Goal: Complete application form

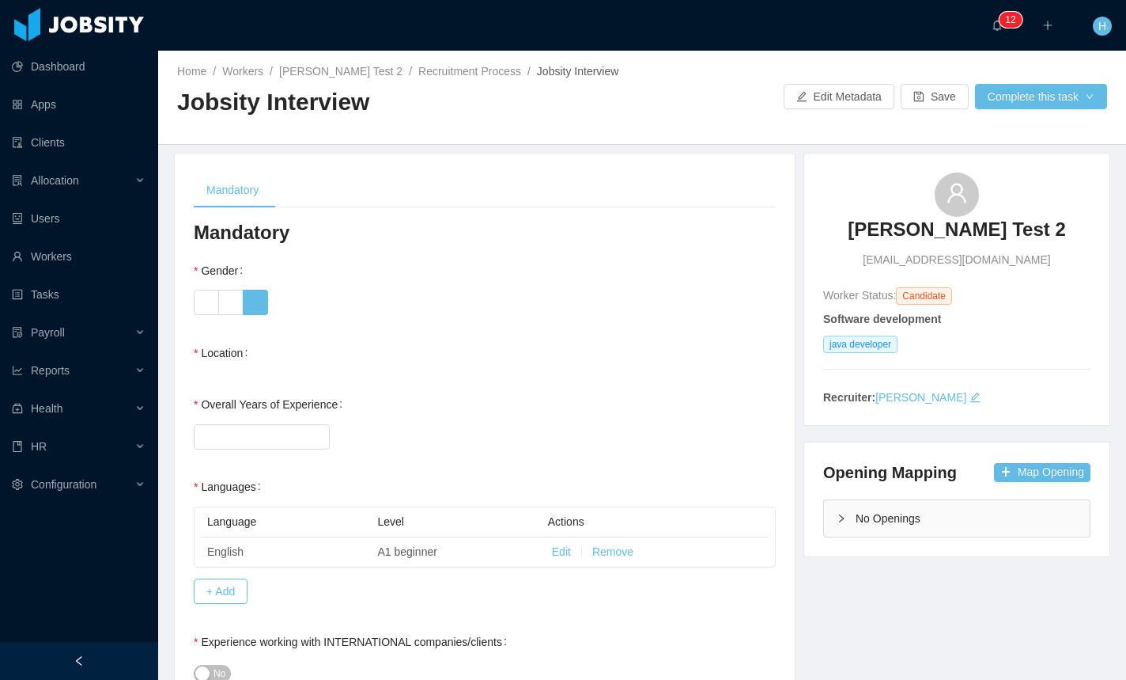
scroll to position [31, 0]
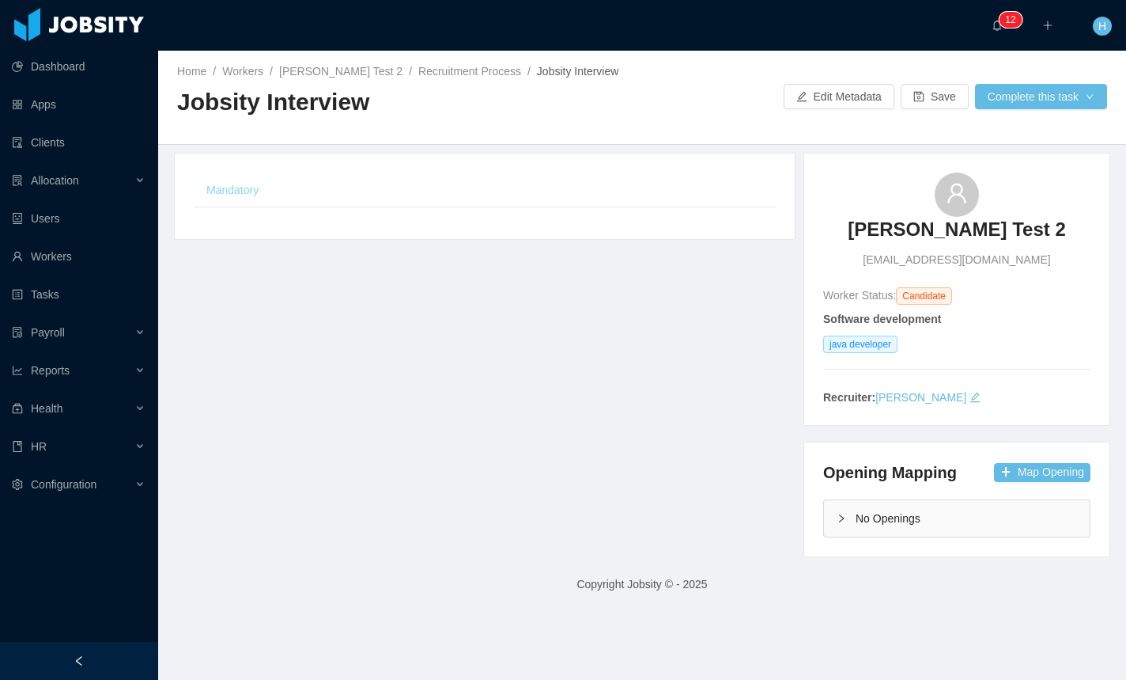
click at [258, 180] on div "Mandatory" at bounding box center [233, 190] width 78 height 36
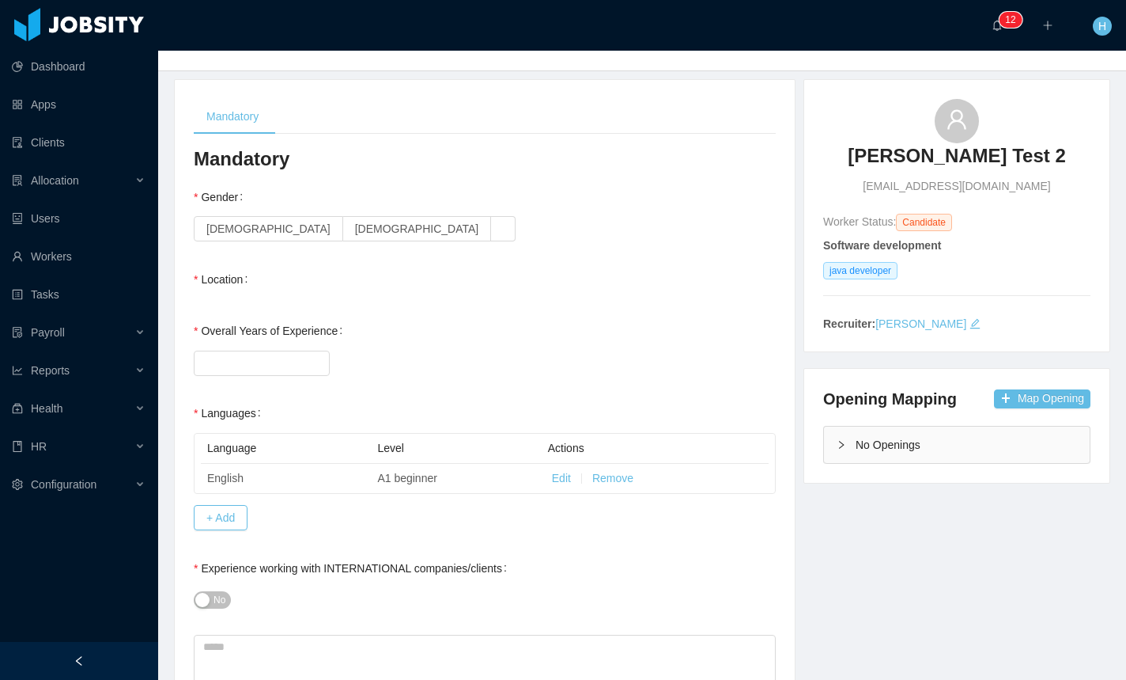
scroll to position [83, 0]
